Goal: Use online tool/utility: Utilize a website feature to perform a specific function

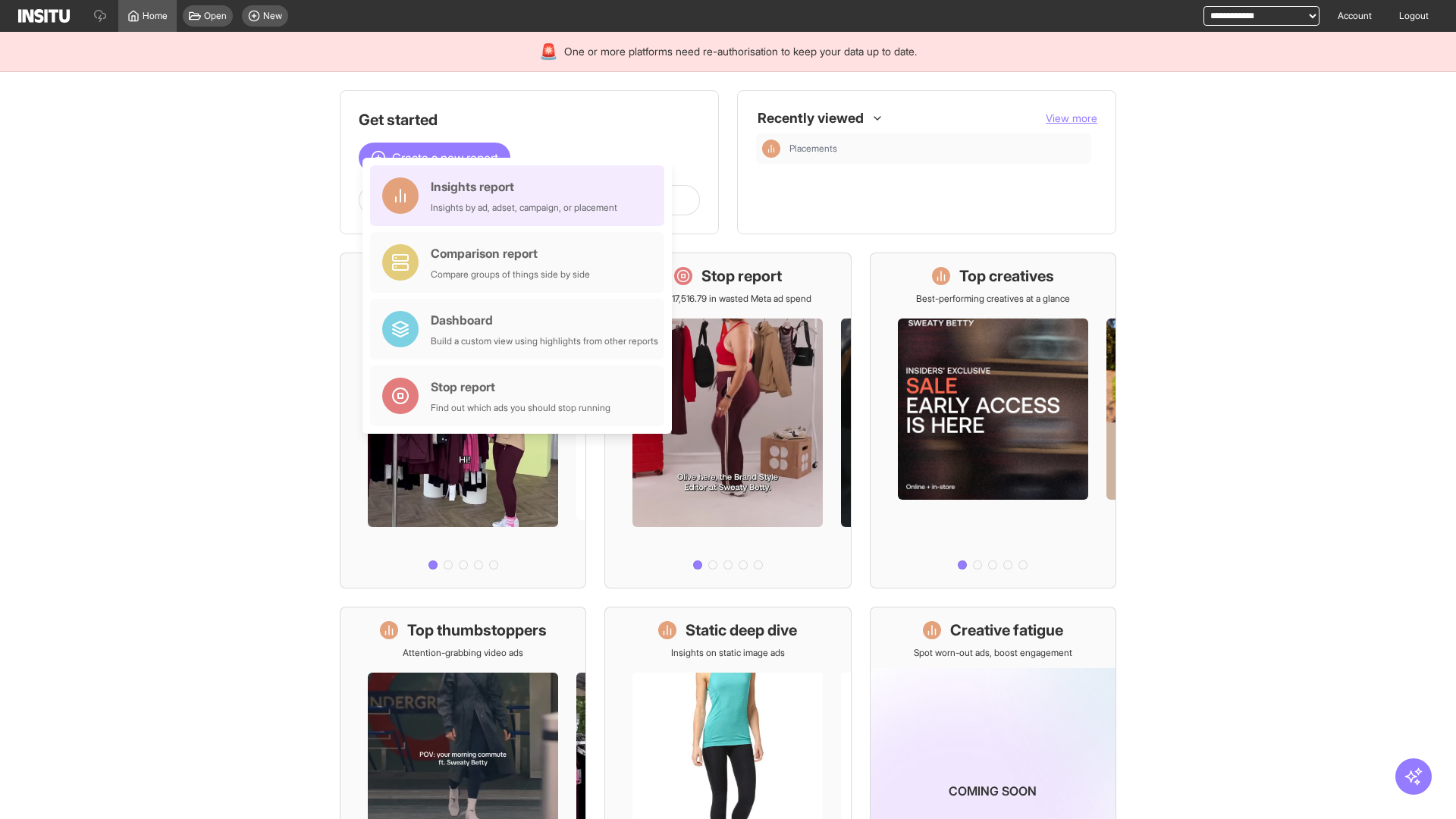
click at [521, 196] on div "Insights report Insights by ad, adset, campaign, or placement" at bounding box center [525, 195] width 187 height 36
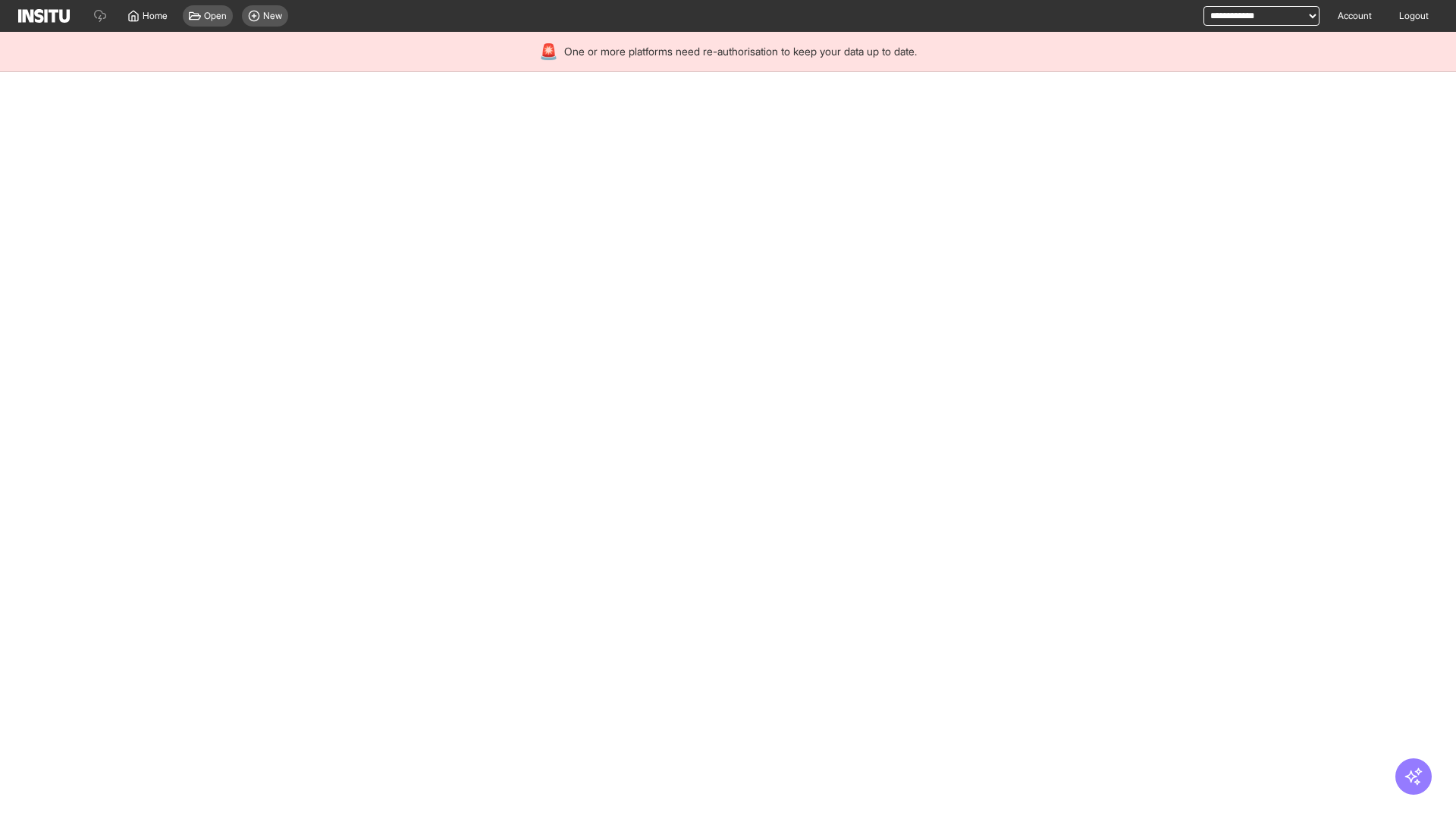
select select "**"
